Goal: Task Accomplishment & Management: Use online tool/utility

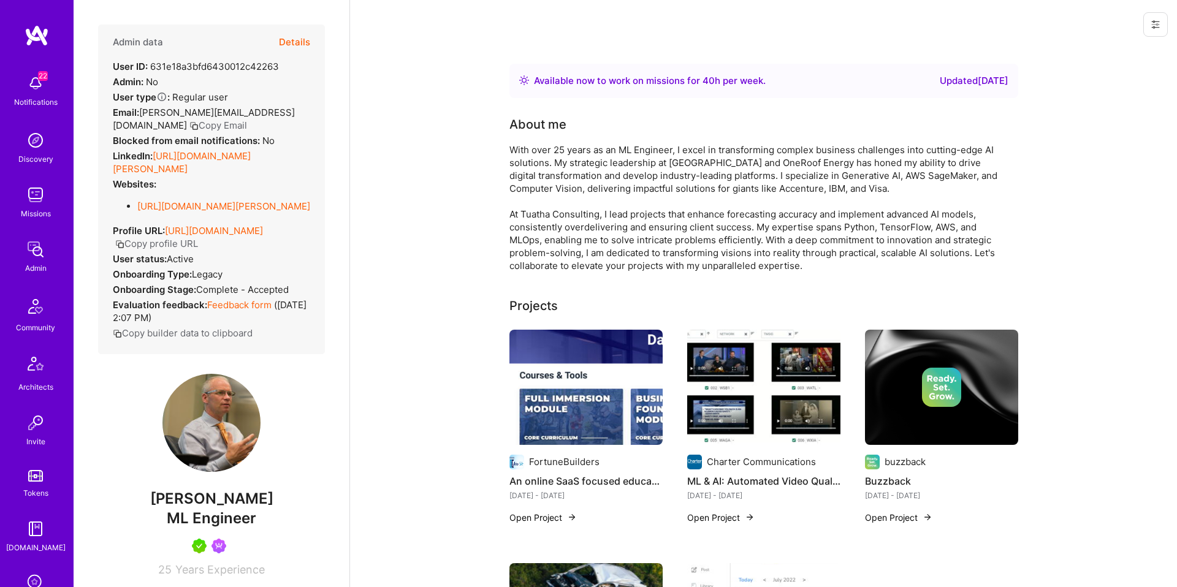
click at [297, 34] on button "Details" at bounding box center [294, 43] width 31 height 36
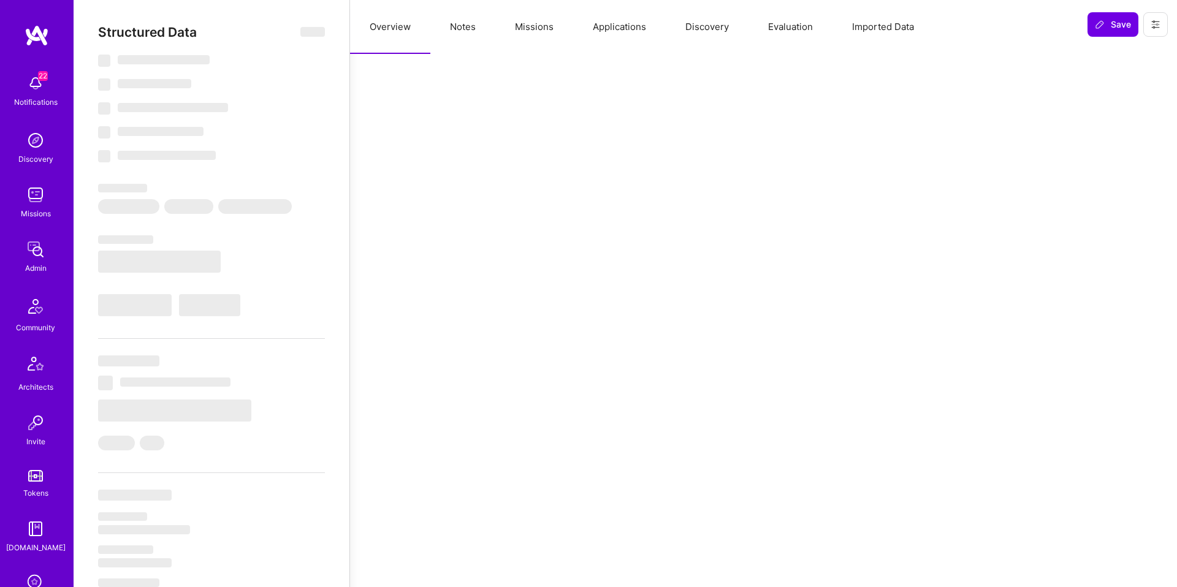
select select "Right Now"
select select "5"
select select "4"
select select "7"
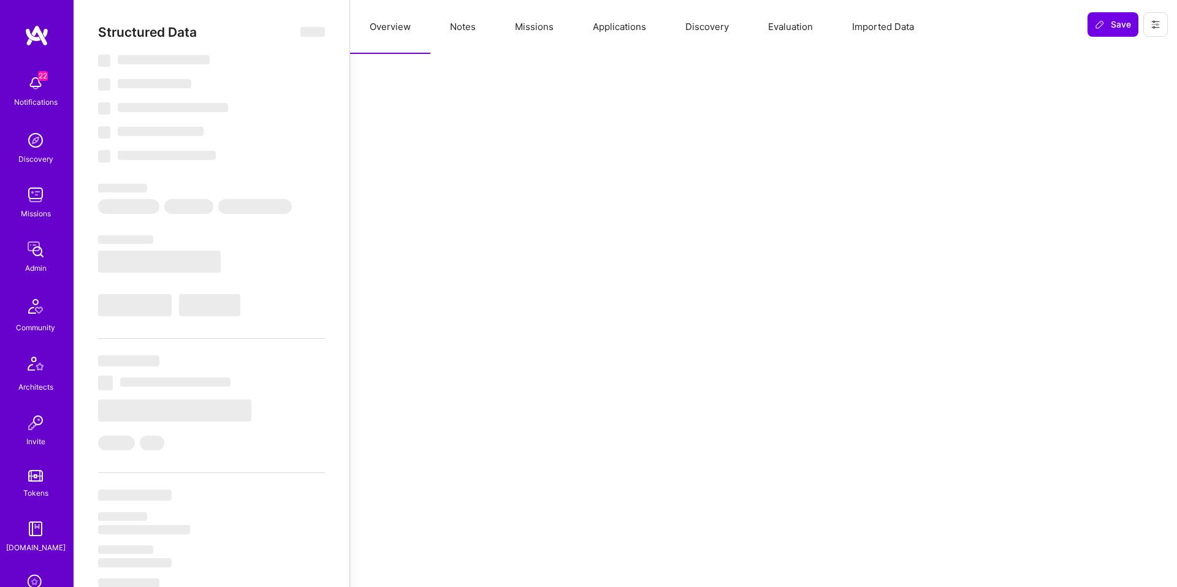
select select "US"
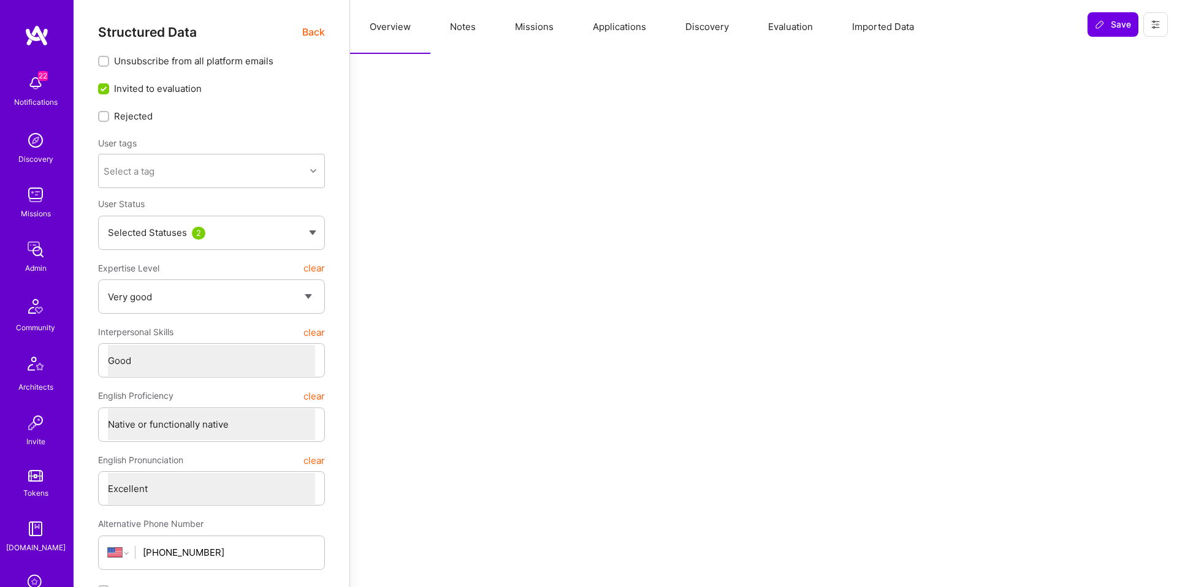
click at [802, 27] on button "Evaluation" at bounding box center [790, 27] width 84 height 54
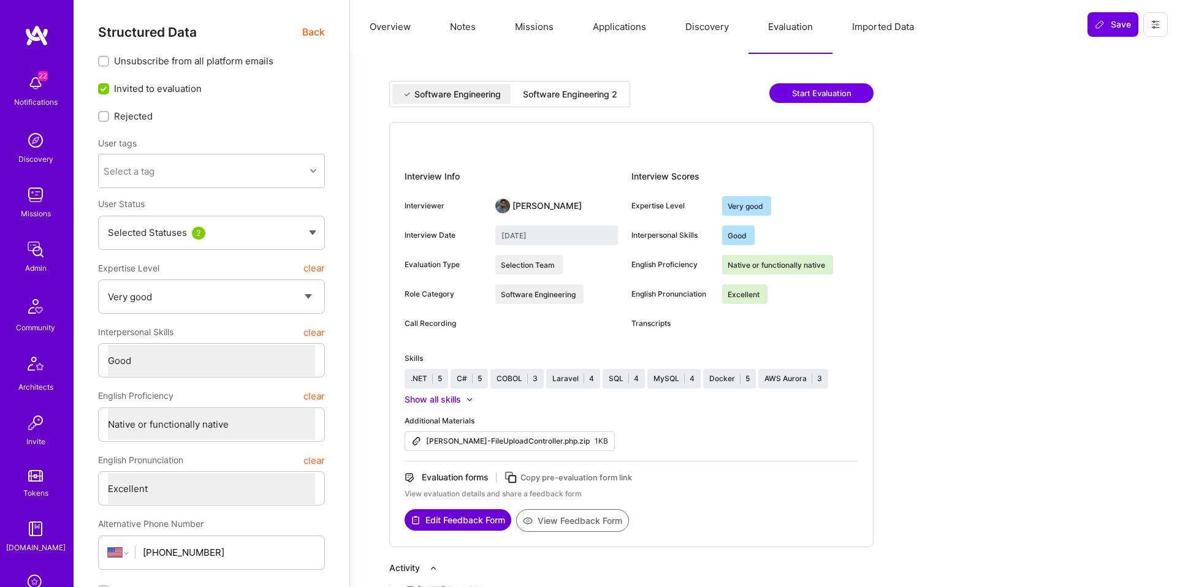
click at [546, 29] on button "Missions" at bounding box center [534, 27] width 78 height 54
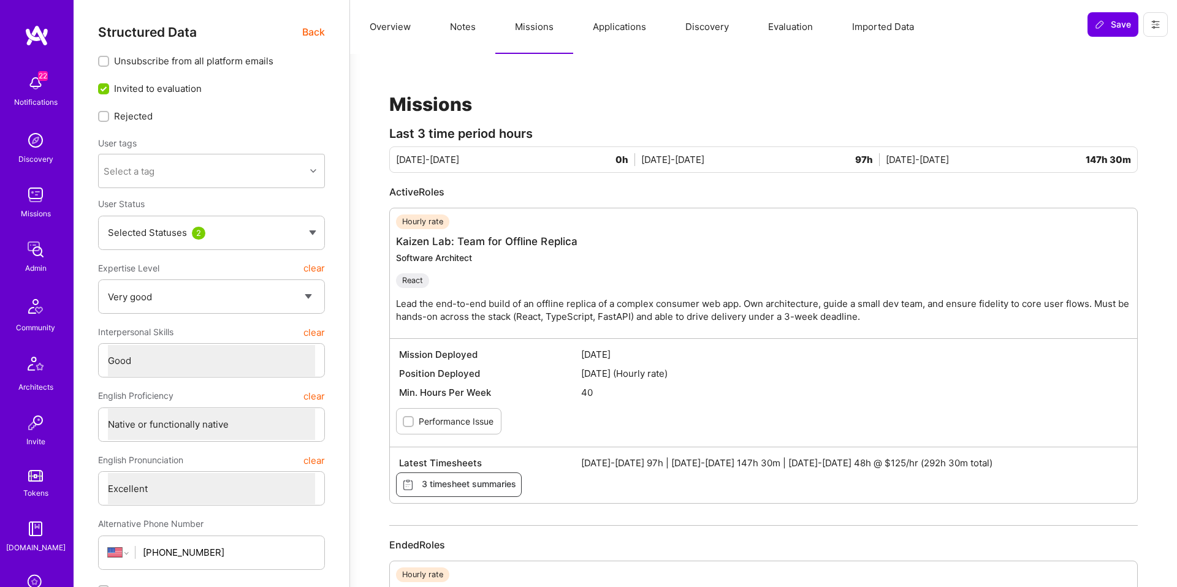
scroll to position [488, 0]
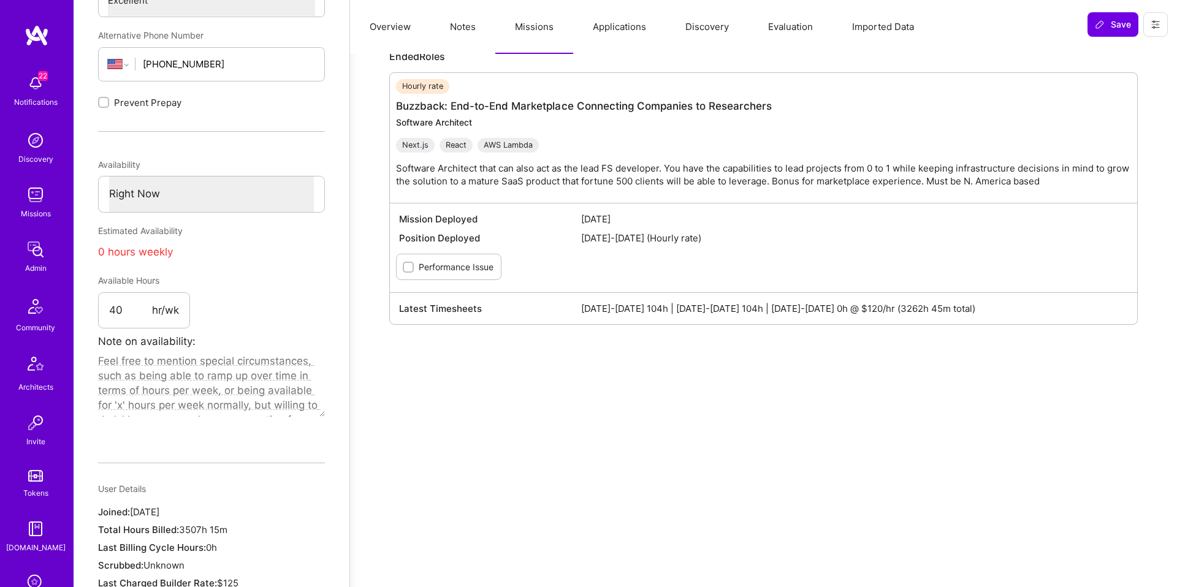
click at [468, 29] on button "Notes" at bounding box center [462, 27] width 65 height 54
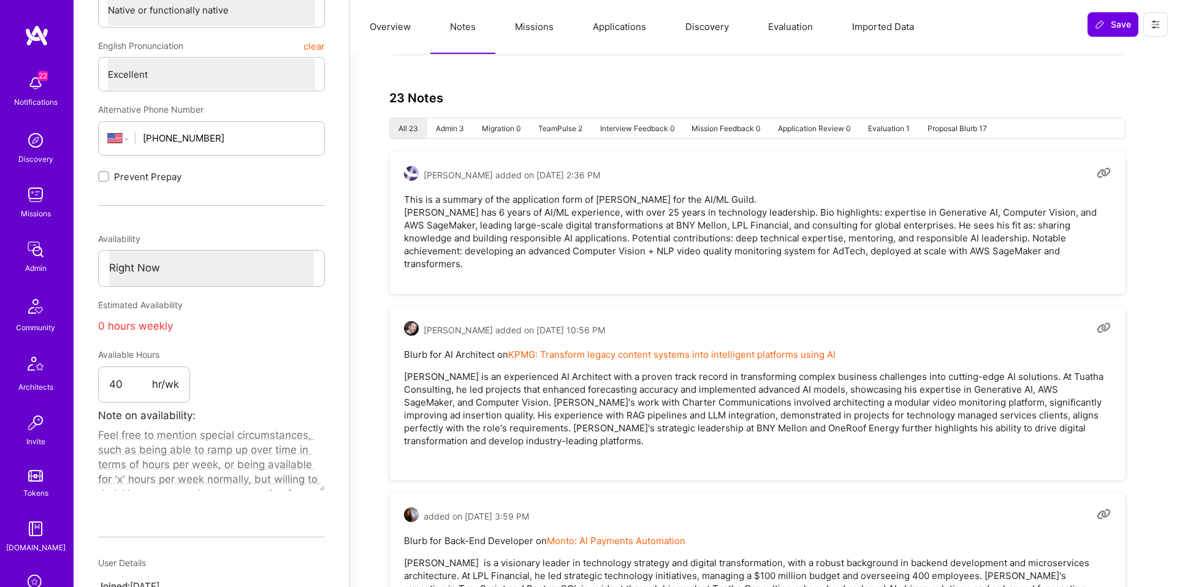
scroll to position [410, 0]
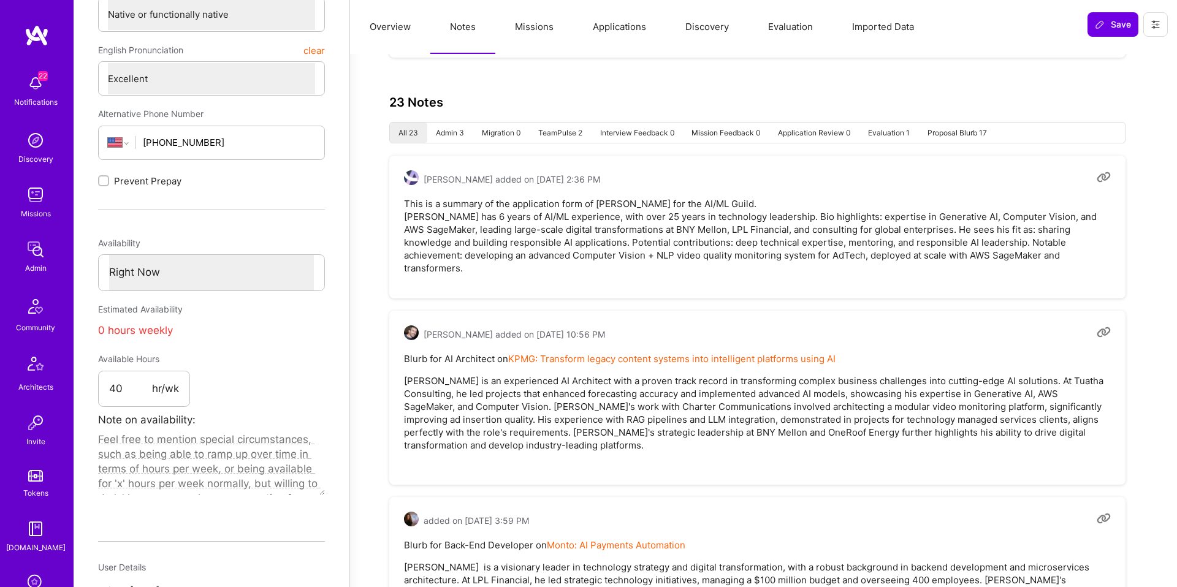
click at [445, 126] on li "Admin 3" at bounding box center [450, 133] width 46 height 20
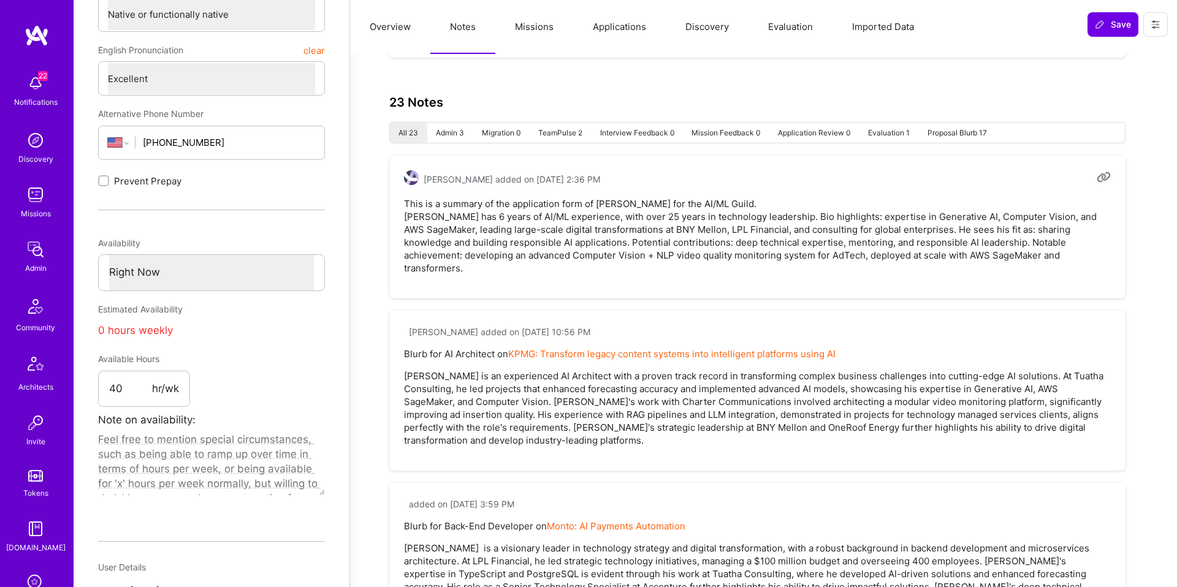
type textarea "x"
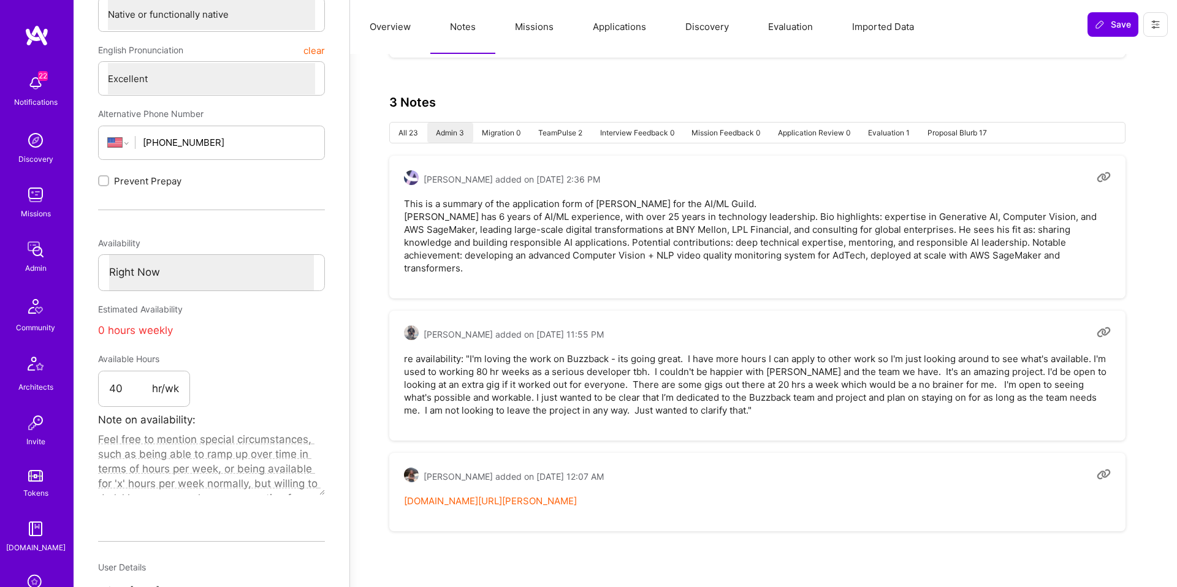
click at [444, 131] on li "Admin 3" at bounding box center [450, 133] width 46 height 20
click at [514, 495] on link "[DOMAIN_NAME][URL][PERSON_NAME]" at bounding box center [490, 501] width 173 height 12
